Goal: Task Accomplishment & Management: Use online tool/utility

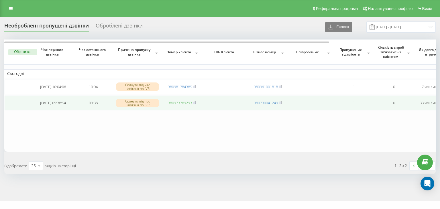
click at [182, 104] on link "380973769293" at bounding box center [180, 102] width 24 height 5
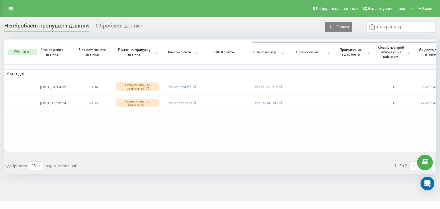
scroll to position [0, 141]
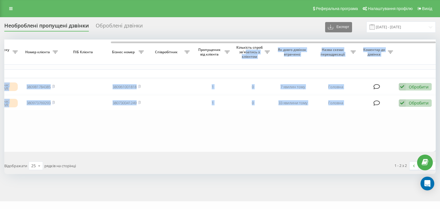
drag, startPoint x: 167, startPoint y: 41, endPoint x: 301, endPoint y: 56, distance: 134.6
click at [301, 56] on div "Обрати всі Час першого дзвінка Час останнього дзвінка Причина пропуску дзвінка …" at bounding box center [220, 96] width 432 height 112
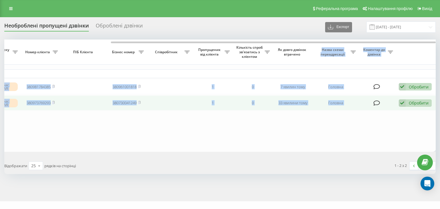
click at [411, 103] on div "Обробити" at bounding box center [419, 102] width 20 height 5
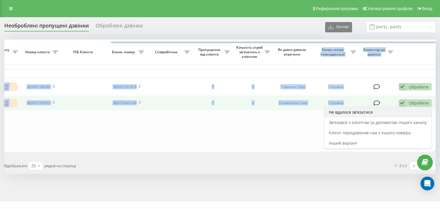
click at [374, 114] on div "Не вдалося зв'язатися" at bounding box center [378, 112] width 107 height 10
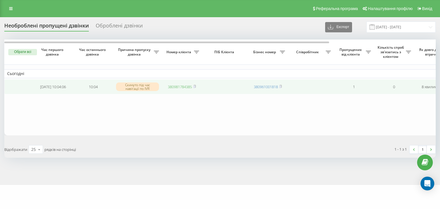
click at [173, 87] on link "380981784385" at bounding box center [180, 86] width 24 height 5
click at [175, 86] on link "380981784385" at bounding box center [180, 86] width 24 height 5
click at [171, 86] on link "380981784385" at bounding box center [180, 86] width 24 height 5
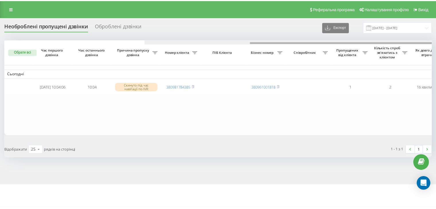
scroll to position [0, 141]
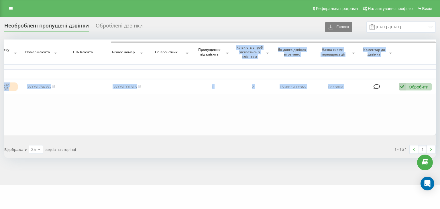
drag, startPoint x: 173, startPoint y: 41, endPoint x: 273, endPoint y: 51, distance: 100.0
click at [273, 51] on div "Обрати всі Час першого дзвінка Час останнього дзвінка Причина пропуску дзвінка …" at bounding box center [220, 88] width 432 height 96
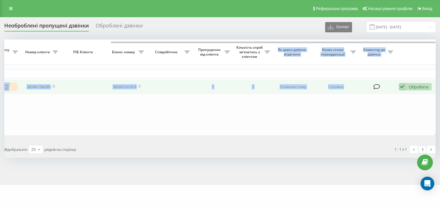
click at [416, 89] on div "Обробити" at bounding box center [419, 86] width 20 height 5
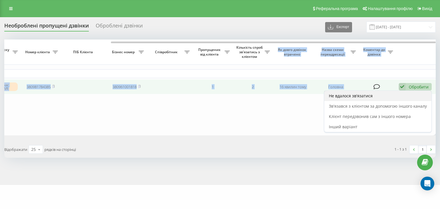
click at [375, 97] on div "Не вдалося зв'язатися" at bounding box center [378, 96] width 107 height 10
